Goal: Navigation & Orientation: Find specific page/section

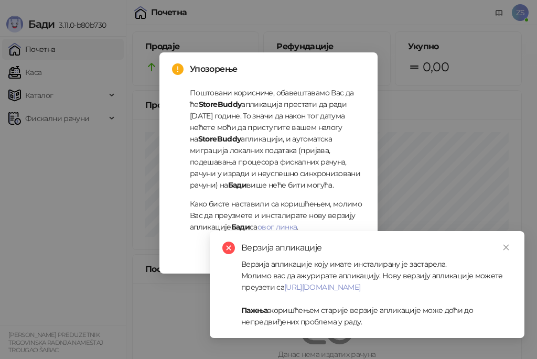
click at [82, 161] on div "Упозорење Поштовани корисниче, обавештавамо Вас да ће StoreBuddy апликација пре…" at bounding box center [268, 179] width 537 height 359
click at [506, 250] on icon "close" at bounding box center [506, 247] width 7 height 7
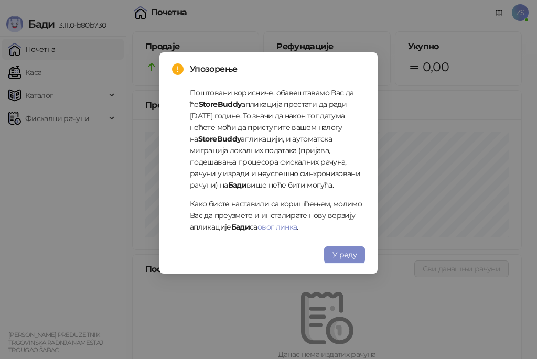
click at [437, 147] on div "Упозорење Поштовани корисниче, обавештавамо Вас да ће StoreBuddy апликација пре…" at bounding box center [268, 179] width 537 height 359
click at [333, 255] on button "У реду" at bounding box center [344, 255] width 41 height 17
